Goal: Task Accomplishment & Management: Complete application form

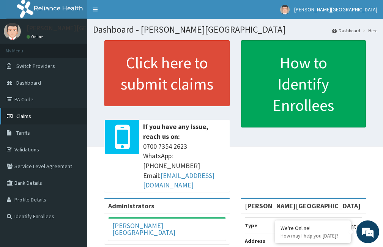
click at [30, 113] on span "Claims" at bounding box center [23, 116] width 15 height 7
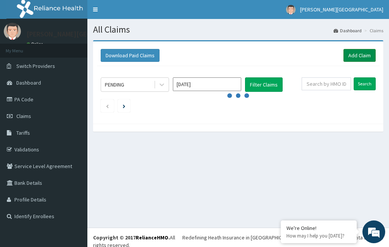
click at [364, 51] on link "Add Claim" at bounding box center [360, 55] width 32 height 13
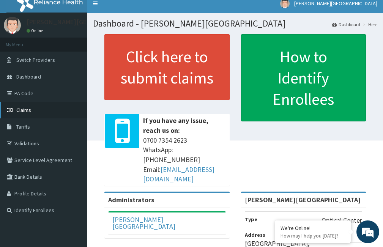
click at [31, 109] on span "Claims" at bounding box center [23, 110] width 15 height 7
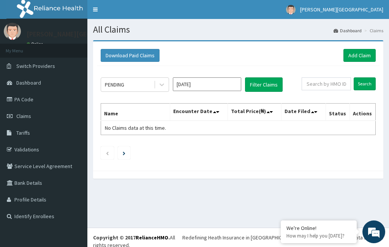
click at [201, 146] on div "PENDING [DATE] Filter Claims Search Name Encounter Date Total Price(₦) Date Fil…" at bounding box center [238, 116] width 283 height 101
click at [356, 55] on link "Add Claim" at bounding box center [360, 55] width 32 height 13
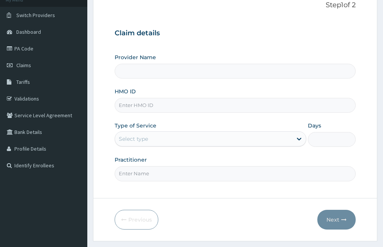
scroll to position [32, 0]
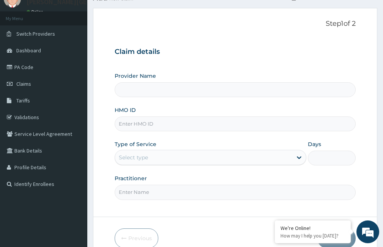
click at [156, 94] on input "Provider Name" at bounding box center [235, 89] width 241 height 15
type input "[PERSON_NAME][GEOGRAPHIC_DATA]"
click at [165, 90] on input "[PERSON_NAME][GEOGRAPHIC_DATA]" at bounding box center [235, 89] width 241 height 15
click at [161, 122] on input "HMO ID" at bounding box center [235, 124] width 241 height 15
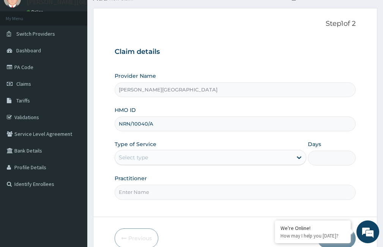
type input "NRN/10040/A"
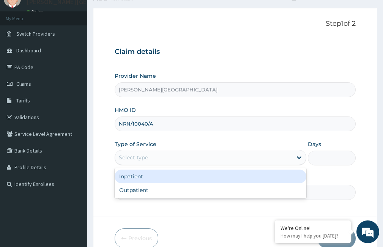
click at [158, 156] on div "Select type" at bounding box center [203, 158] width 177 height 12
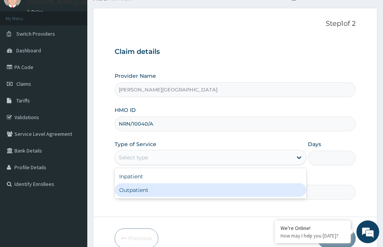
click at [153, 191] on div "Outpatient" at bounding box center [211, 191] width 192 height 14
type input "1"
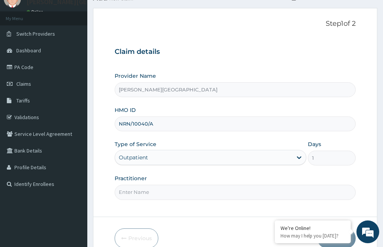
click at [157, 195] on input "Practitioner" at bounding box center [235, 192] width 241 height 15
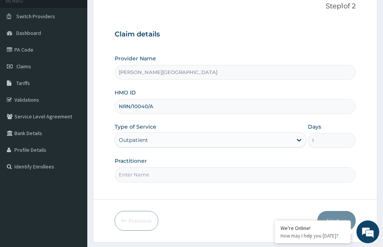
scroll to position [70, 0]
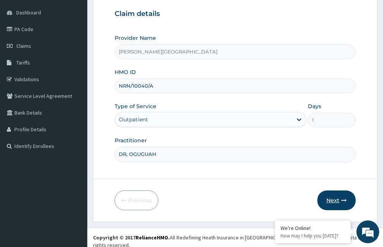
type input "DR, OGUGUAH"
click at [337, 199] on button "Next" at bounding box center [337, 201] width 38 height 20
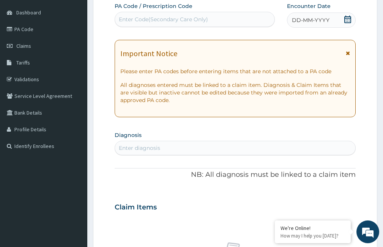
click at [213, 17] on div "Enter Code(Secondary Care Only)" at bounding box center [195, 19] width 160 height 12
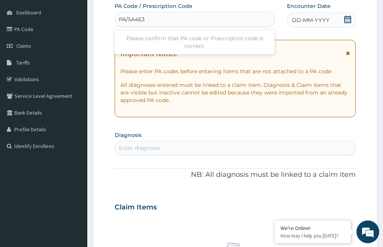
type input "PA/5A4E3B"
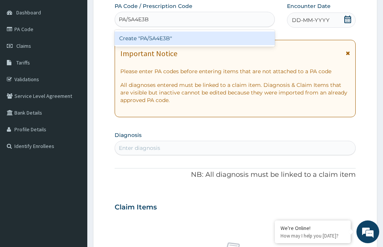
click at [190, 41] on div "Create "PA/5A4E3B"" at bounding box center [195, 39] width 160 height 14
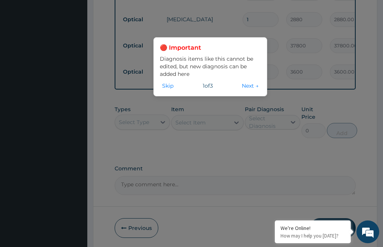
scroll to position [412, 0]
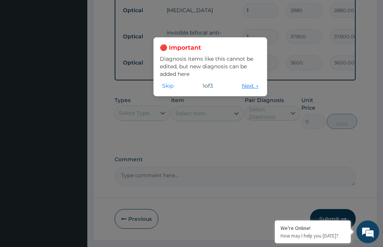
click at [249, 85] on button "Next →" at bounding box center [250, 86] width 21 height 8
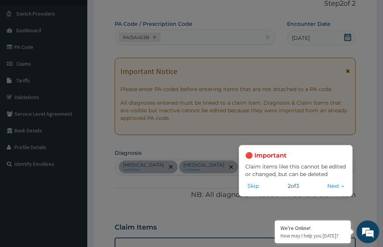
scroll to position [70, 0]
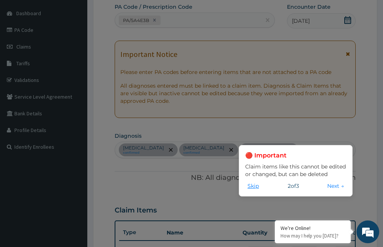
click at [247, 188] on button "Skip" at bounding box center [253, 186] width 16 height 8
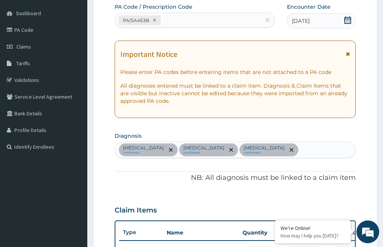
click at [350, 55] on div "Important Notice Please enter PA codes before entering items that are not attac…" at bounding box center [235, 80] width 241 height 78
click at [350, 52] on icon at bounding box center [348, 53] width 4 height 5
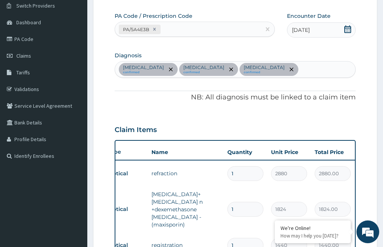
scroll to position [0, 0]
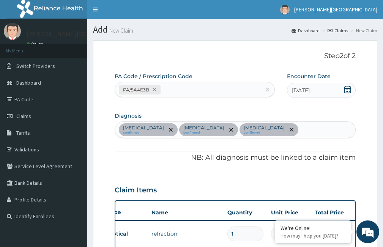
click at [140, 129] on p "Astigmatism" at bounding box center [143, 128] width 41 height 6
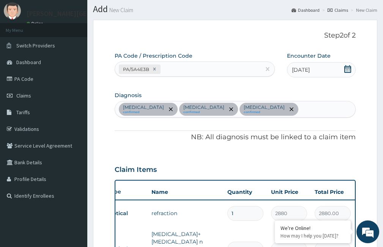
scroll to position [38, 0]
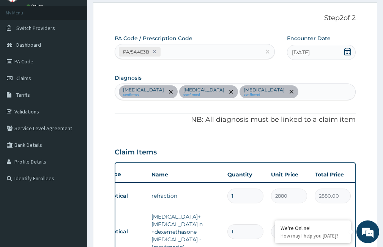
click at [165, 90] on div at bounding box center [170, 92] width 11 height 12
click at [295, 90] on div "Astigmatism confirmed Allergic conjunctivitis confirmed Presbyopia confirmed" at bounding box center [235, 92] width 241 height 16
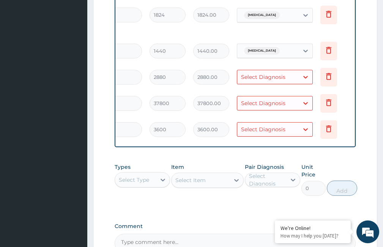
scroll to position [217, 0]
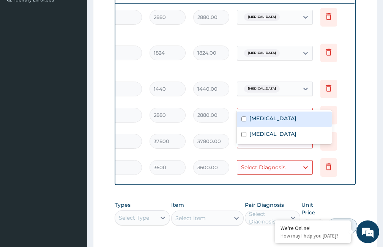
click at [306, 111] on icon at bounding box center [306, 115] width 8 height 8
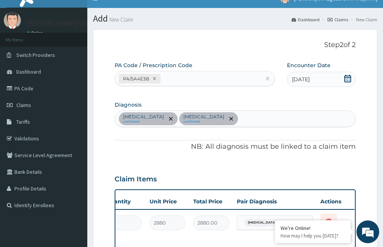
scroll to position [0, 0]
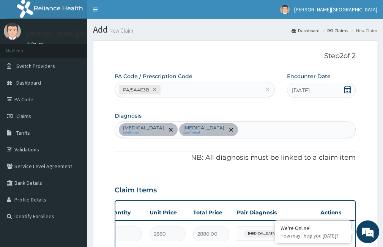
click at [254, 130] on div "Astigmatism confirmed Allergic conjunctivitis confirmed" at bounding box center [235, 130] width 241 height 16
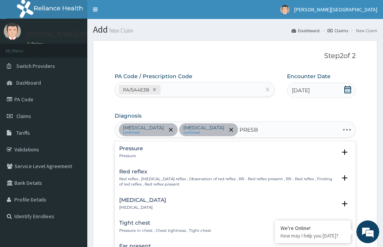
type input "PRESBY"
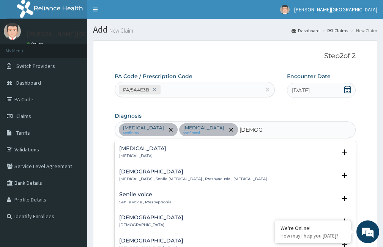
click at [138, 149] on h4 "Presbyopia" at bounding box center [142, 149] width 47 height 6
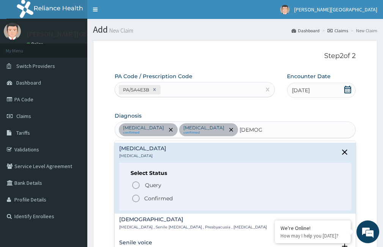
click at [137, 198] on icon "status option filled" at bounding box center [135, 198] width 9 height 9
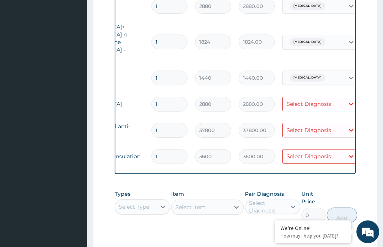
scroll to position [0, 106]
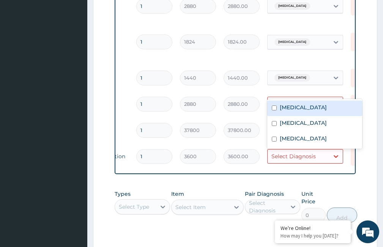
click at [337, 103] on icon at bounding box center [336, 104] width 5 height 3
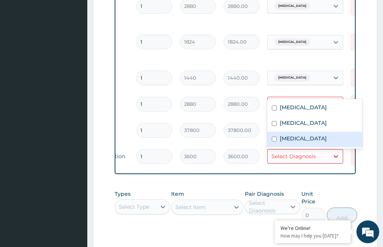
click at [303, 141] on label "Presbyopia" at bounding box center [303, 139] width 47 height 8
checkbox input "true"
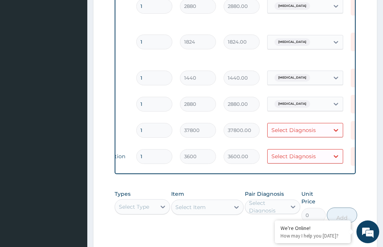
click at [259, 150] on td "3600.00" at bounding box center [242, 157] width 44 height 22
click at [335, 129] on icon at bounding box center [336, 130] width 5 height 3
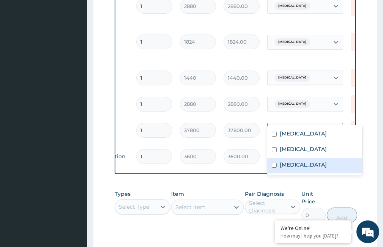
click at [274, 164] on input "checkbox" at bounding box center [274, 165] width 5 height 5
checkbox input "true"
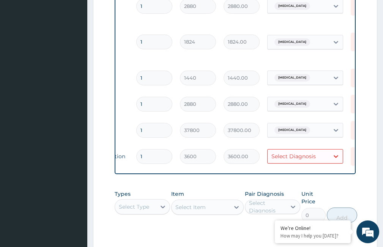
click at [225, 171] on div "PA Code / Prescription Code PA/5A4E3B Encounter Date 12-09-2025 Diagnosis Astig…" at bounding box center [235, 62] width 241 height 435
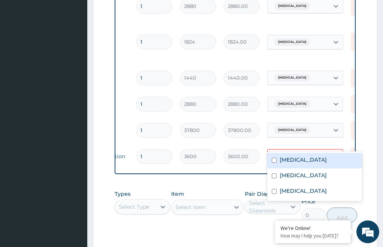
click at [336, 155] on icon at bounding box center [336, 156] width 5 height 3
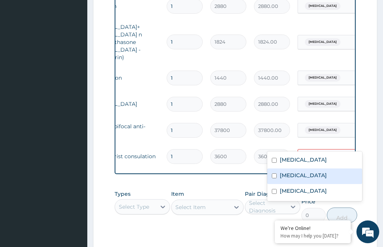
scroll to position [0, 61]
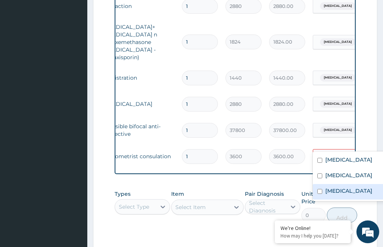
click at [319, 193] on input "checkbox" at bounding box center [320, 191] width 5 height 5
checkbox input "true"
click at [216, 155] on div "Type Name Quantity Unit Price Total Price Pair Diagnosis Actions Optical refrac…" at bounding box center [235, 74] width 241 height 202
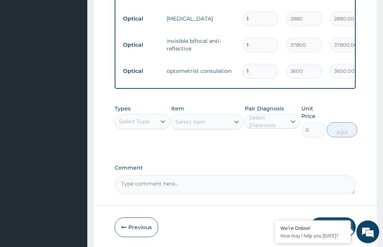
scroll to position [331, 0]
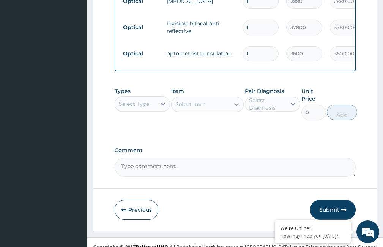
click at [188, 158] on textarea "Comment" at bounding box center [235, 167] width 241 height 19
click at [120, 158] on textarea "BLURRY VISION" at bounding box center [235, 167] width 241 height 19
click at [180, 158] on textarea "P.C 1. BLURRY VISION" at bounding box center [235, 167] width 241 height 19
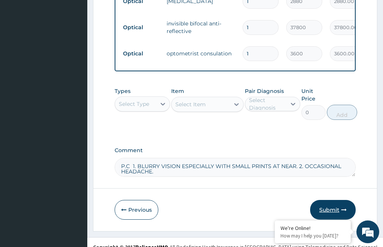
type textarea "P.C 1. BLURRY VISION ESPECIALLY WITH SMALL PRINTS AT NEAR. 2. OCCASIONAL HEADAC…"
click at [332, 200] on button "Submit" at bounding box center [333, 210] width 46 height 20
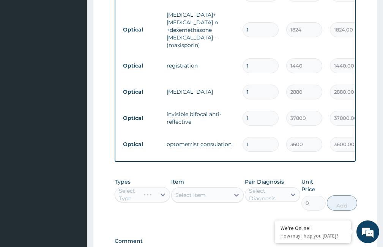
scroll to position [421, 0]
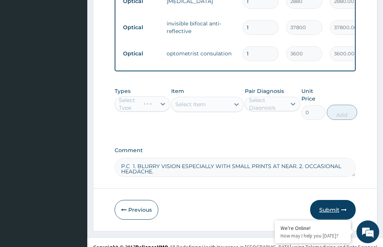
click at [328, 201] on button "Submit" at bounding box center [333, 210] width 46 height 20
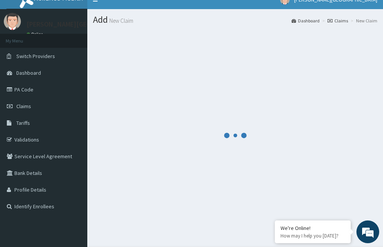
scroll to position [0, 0]
